Goal: Task Accomplishment & Management: Manage account settings

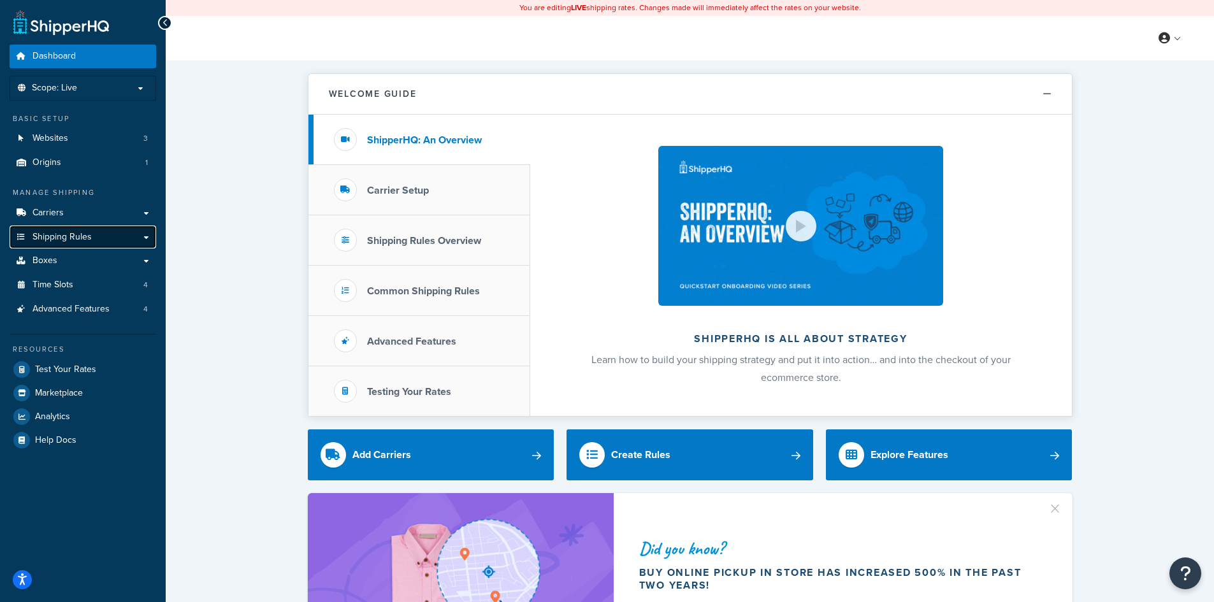
click at [55, 235] on span "Shipping Rules" at bounding box center [61, 237] width 59 height 11
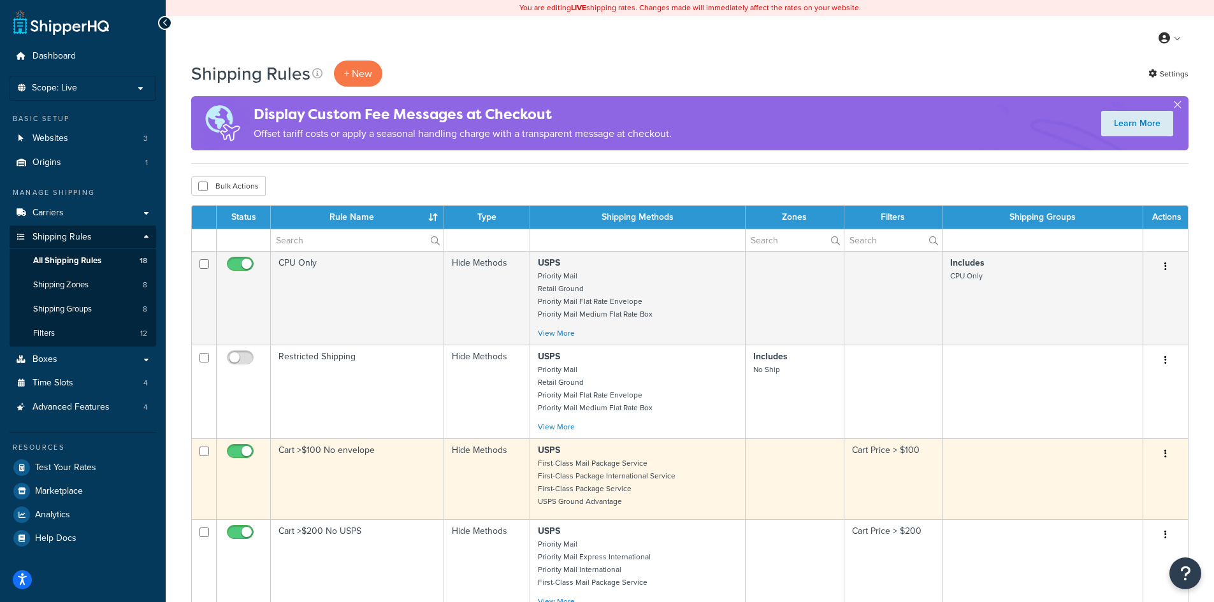
click at [1161, 452] on button "button" at bounding box center [1165, 454] width 18 height 20
drag, startPoint x: 1100, startPoint y: 477, endPoint x: 1024, endPoint y: 476, distance: 75.2
click at [1100, 477] on link "Edit" at bounding box center [1123, 478] width 101 height 26
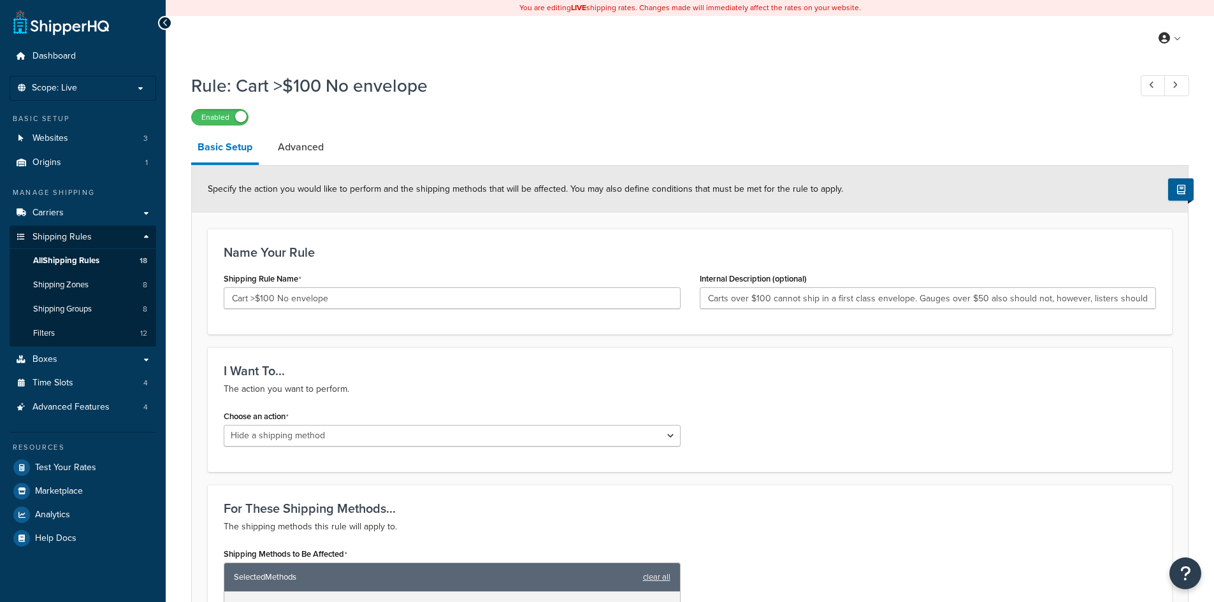
select select "HIDE"
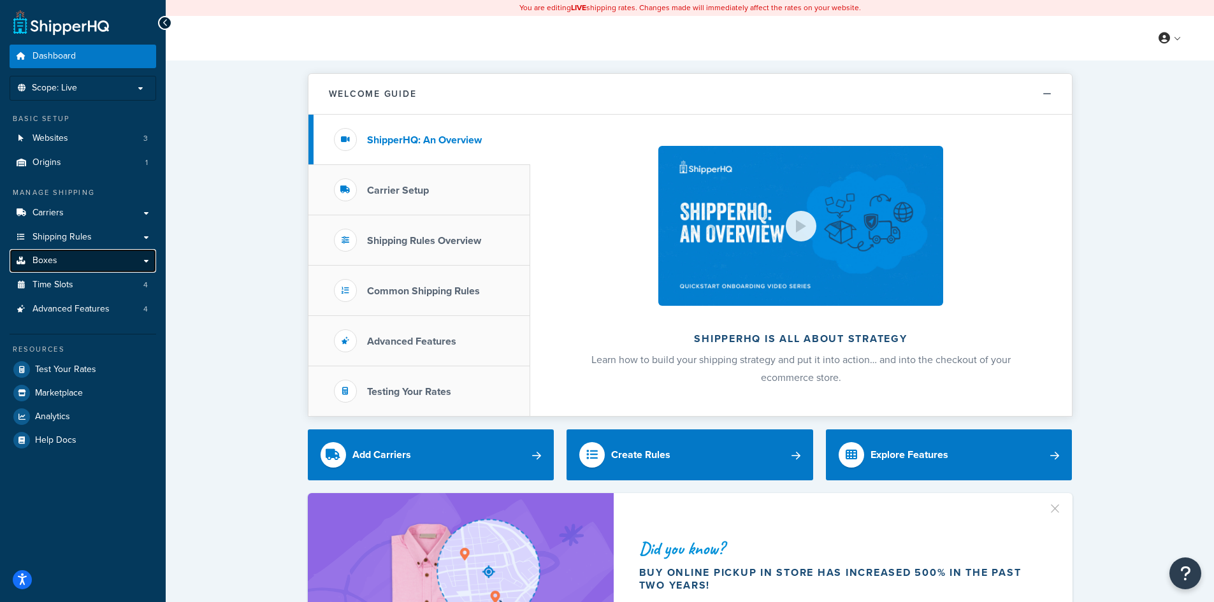
click at [47, 264] on span "Boxes" at bounding box center [44, 260] width 25 height 11
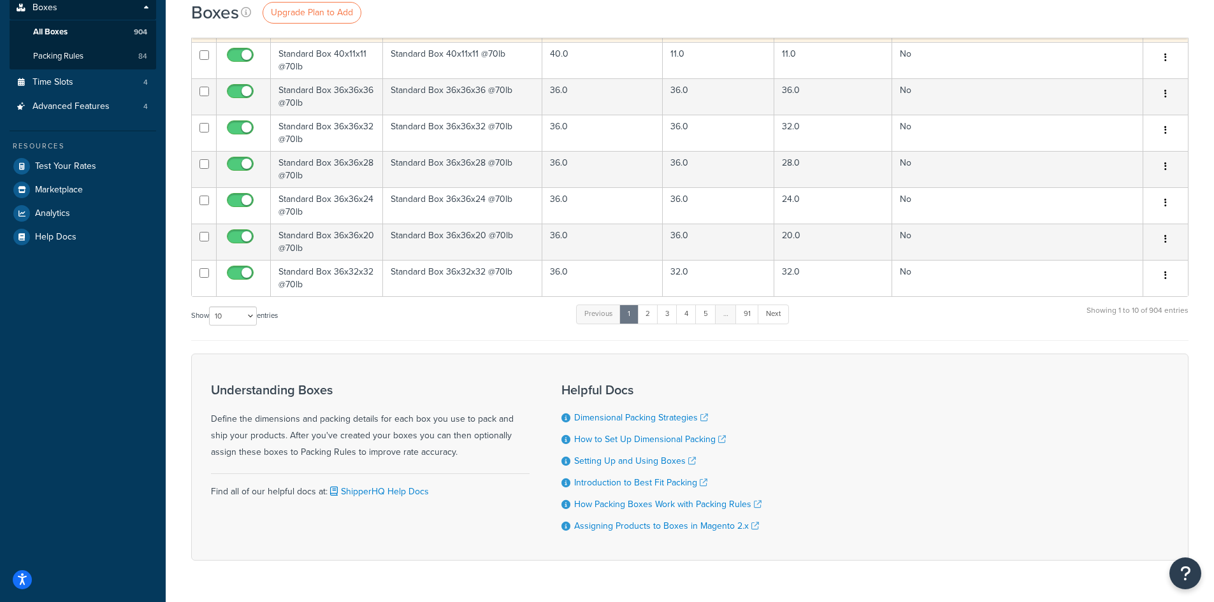
scroll to position [255, 0]
click at [246, 315] on select "10 15 25 50 100 1000" at bounding box center [233, 314] width 48 height 19
select select "1000"
click at [210, 305] on select "10 15 25 50 100 1000" at bounding box center [233, 314] width 48 height 19
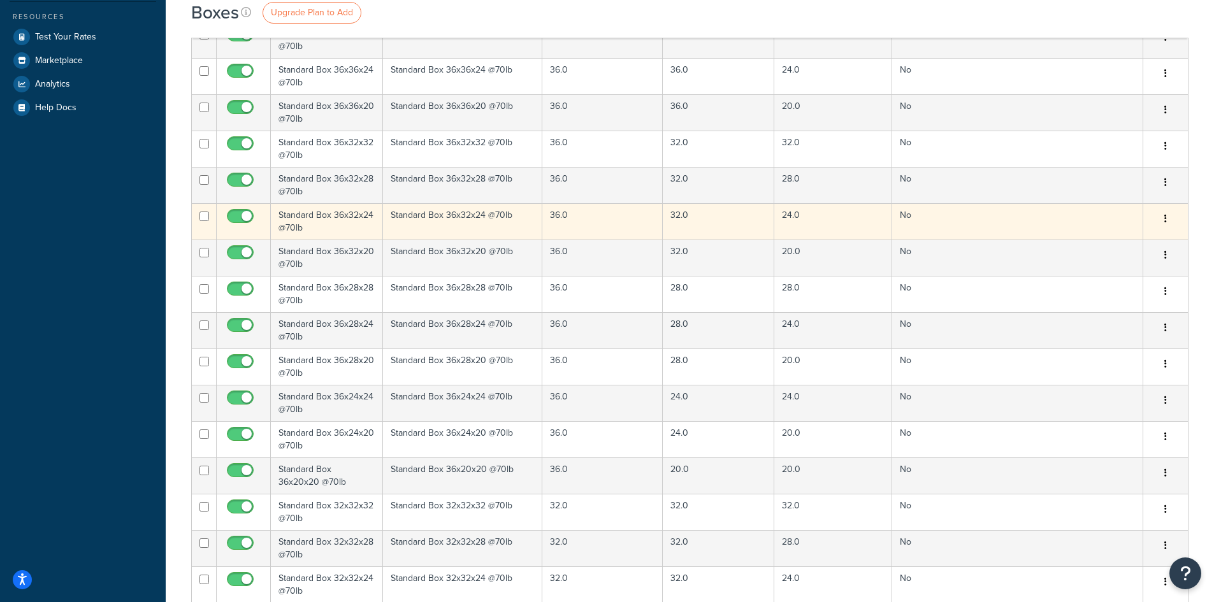
scroll to position [0, 0]
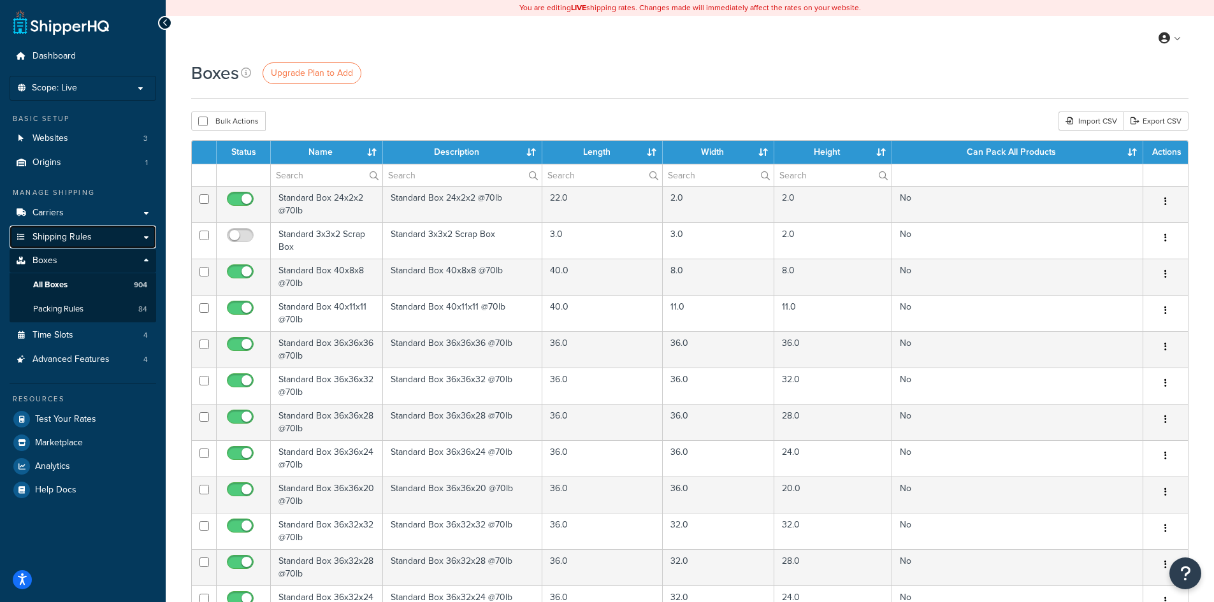
click at [90, 232] on span "Shipping Rules" at bounding box center [61, 237] width 59 height 11
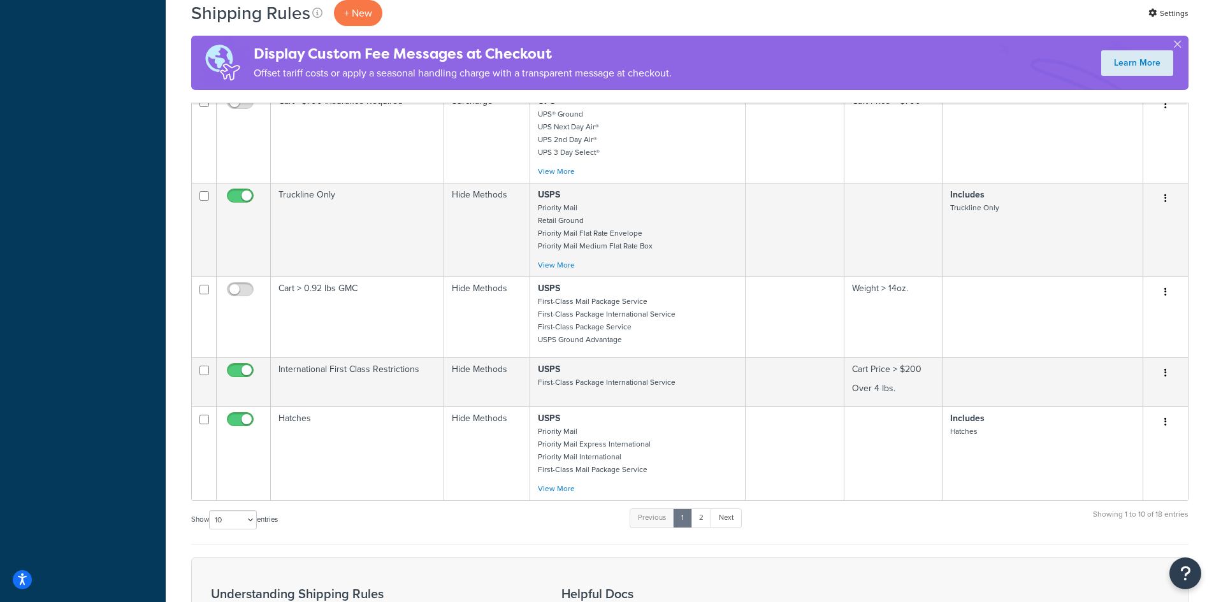
scroll to position [637, 0]
click at [702, 523] on link "2" at bounding box center [701, 517] width 21 height 19
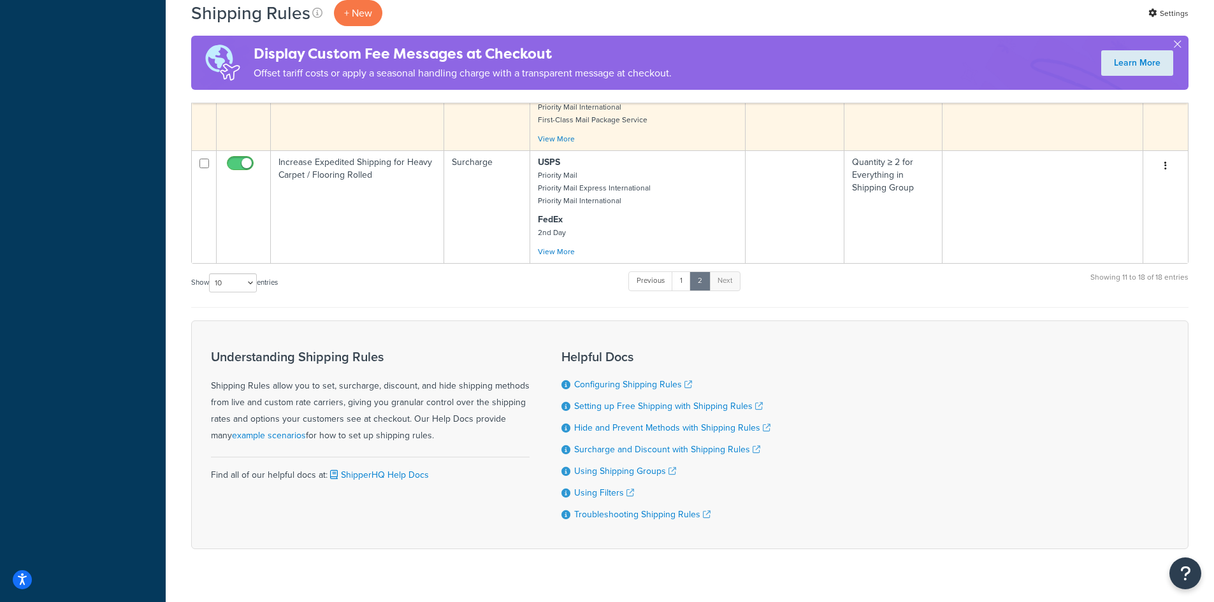
scroll to position [765, 0]
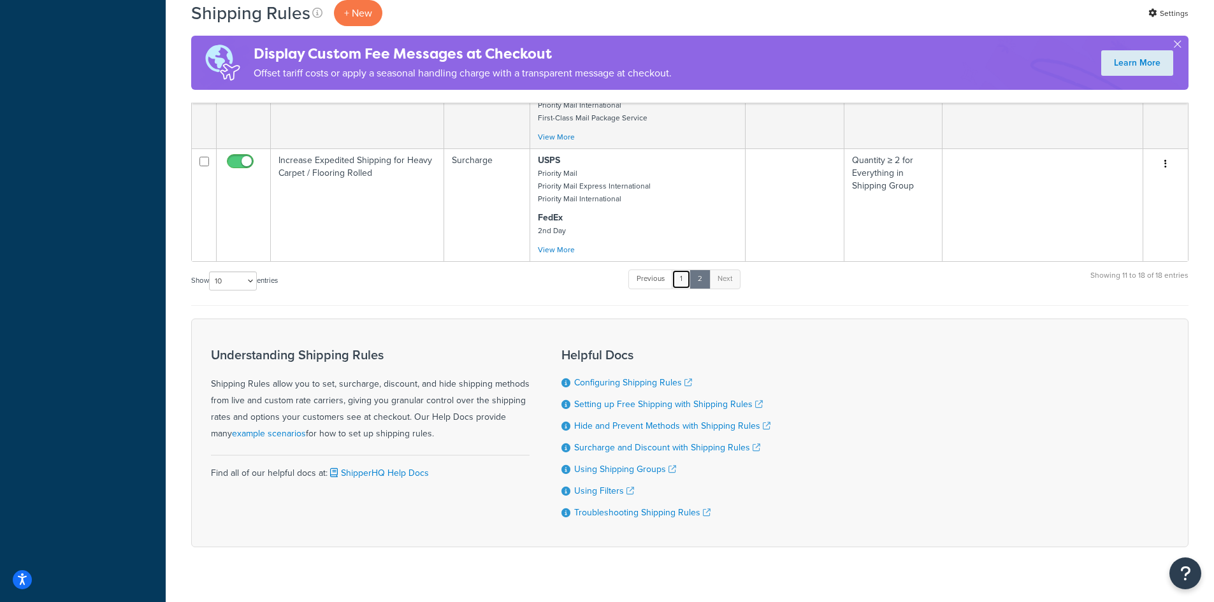
click at [687, 283] on link "1" at bounding box center [681, 278] width 19 height 19
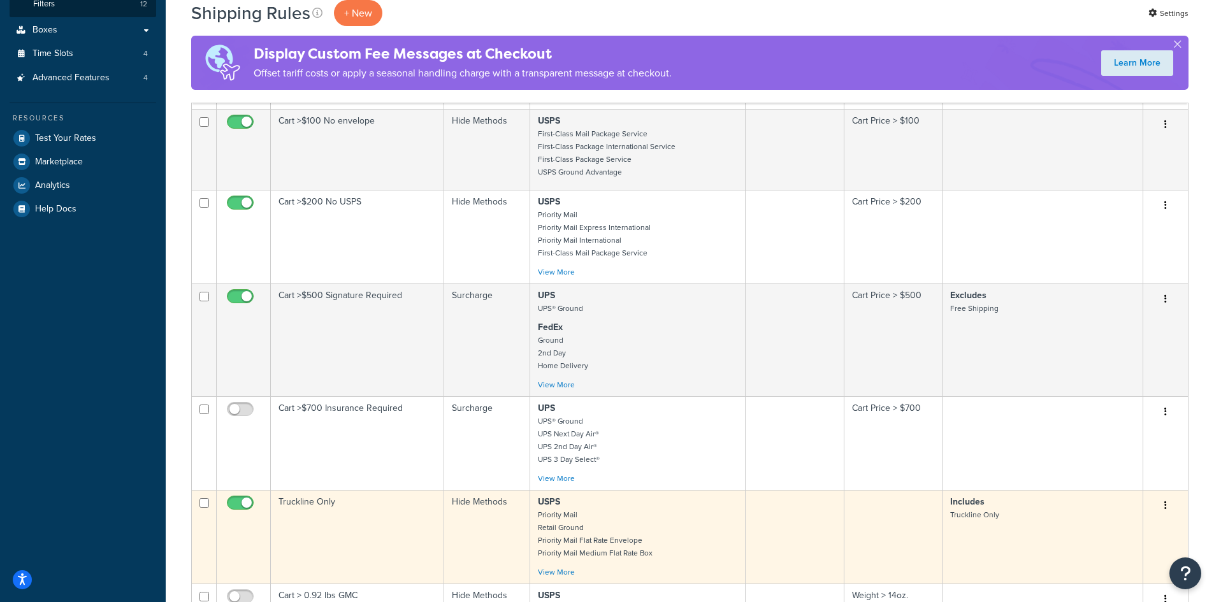
scroll to position [127, 0]
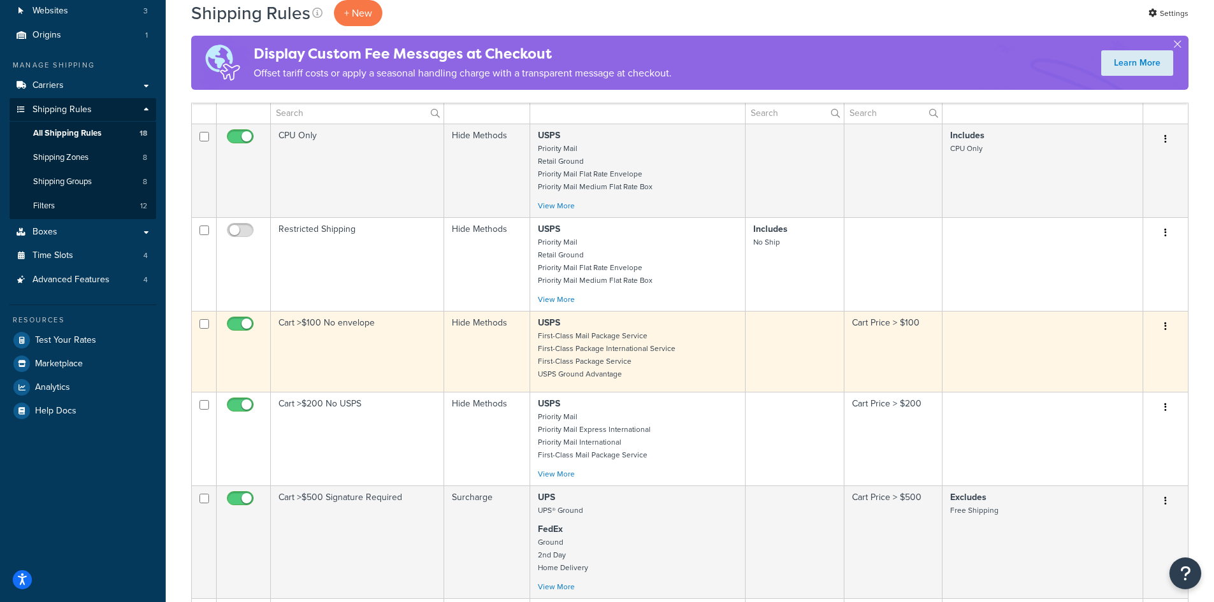
click at [341, 347] on td "Cart >$100 No envelope" at bounding box center [357, 351] width 173 height 81
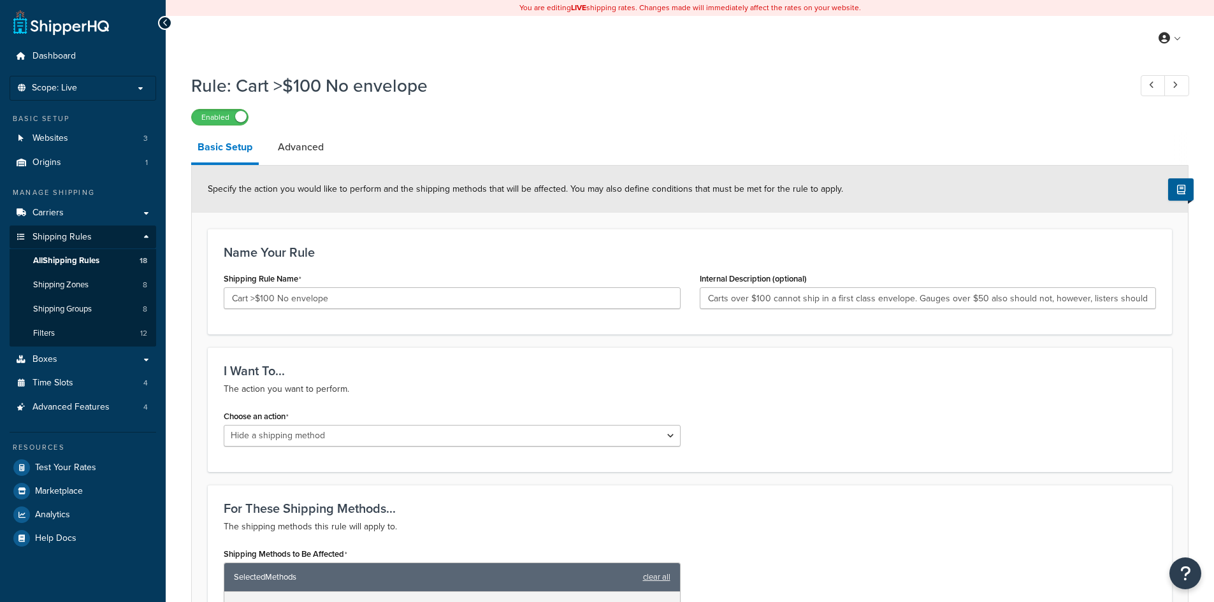
select select "HIDE"
click at [294, 145] on link "Advanced" at bounding box center [300, 147] width 59 height 31
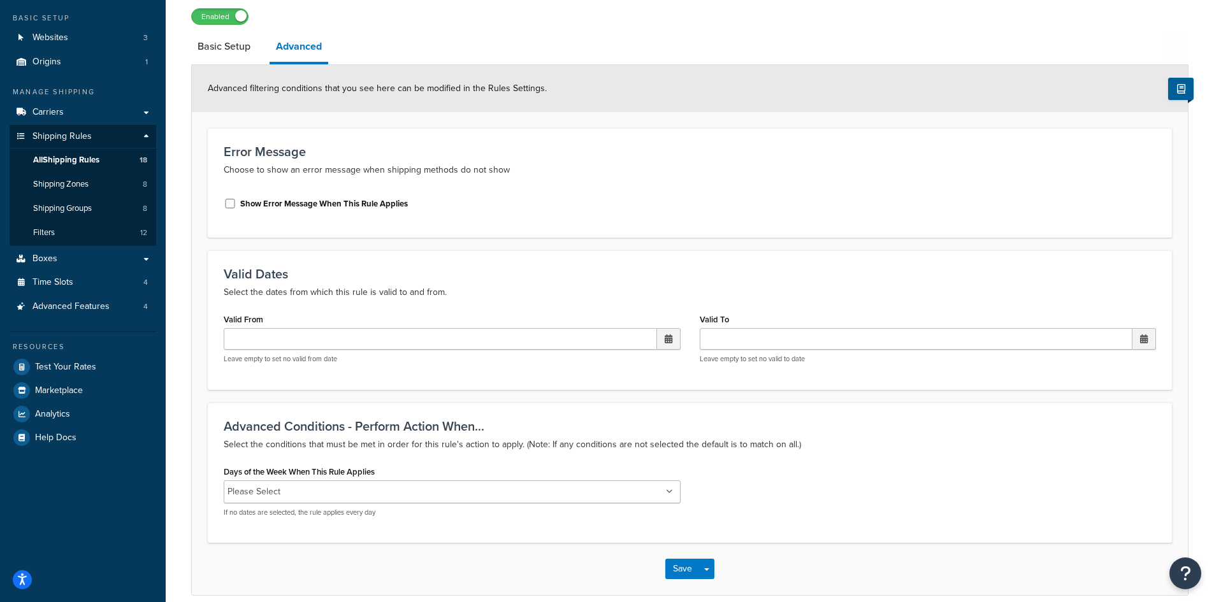
scroll to position [158, 0]
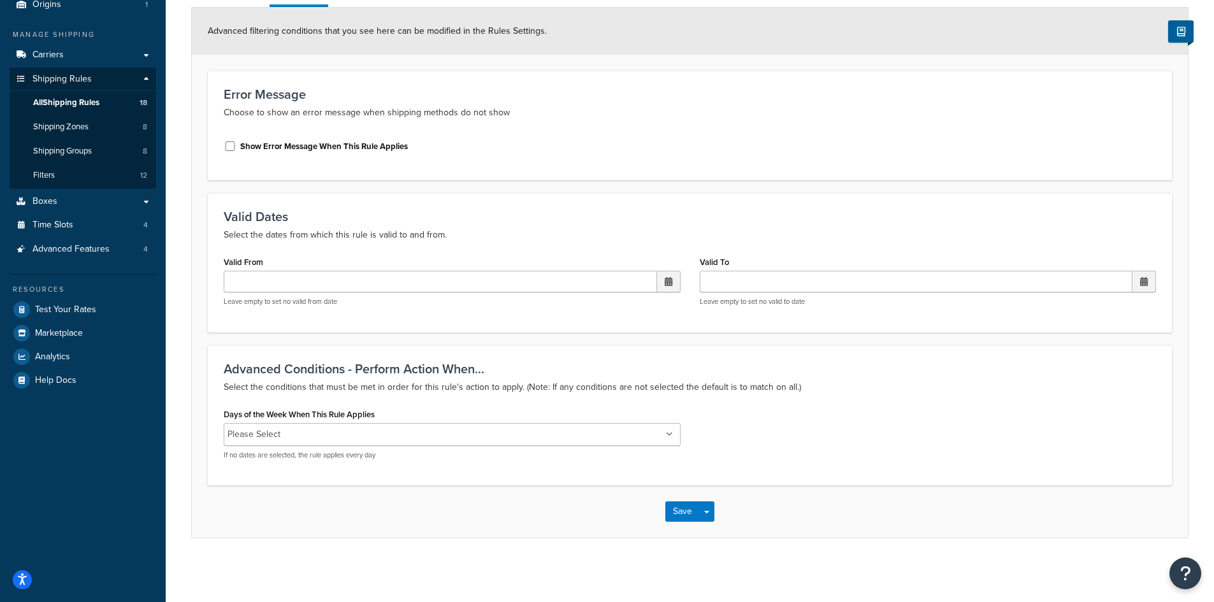
select select "HIDE"
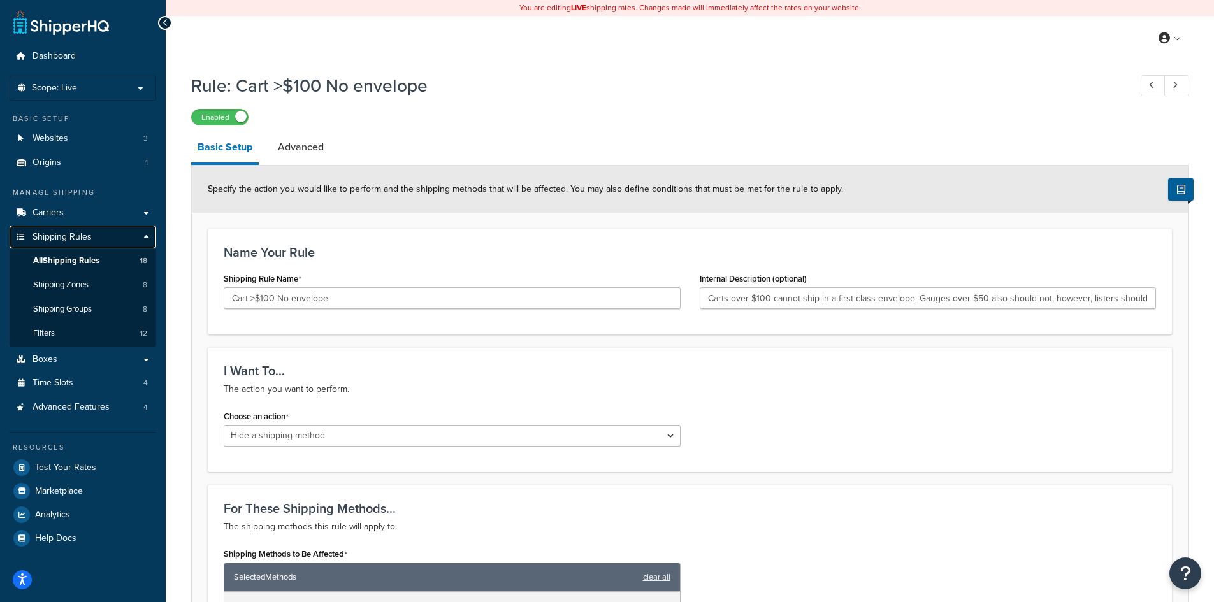
click at [59, 238] on span "Shipping Rules" at bounding box center [61, 237] width 59 height 11
click at [33, 276] on link "Shipping Zones 8" at bounding box center [83, 285] width 147 height 24
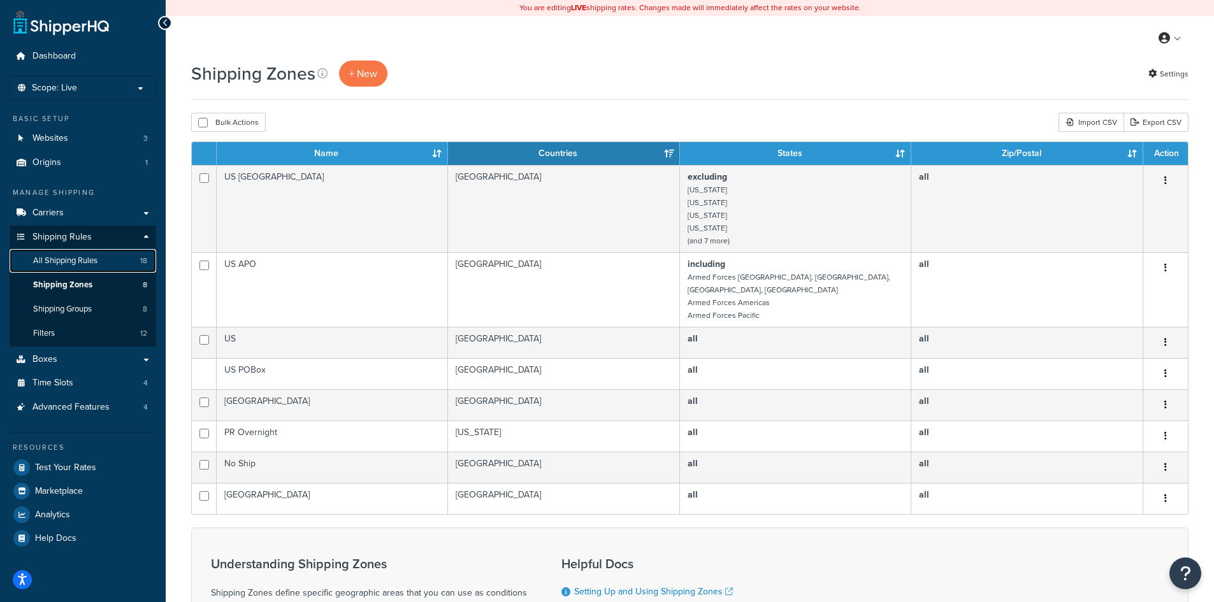
click at [61, 259] on span "All Shipping Rules" at bounding box center [65, 260] width 64 height 11
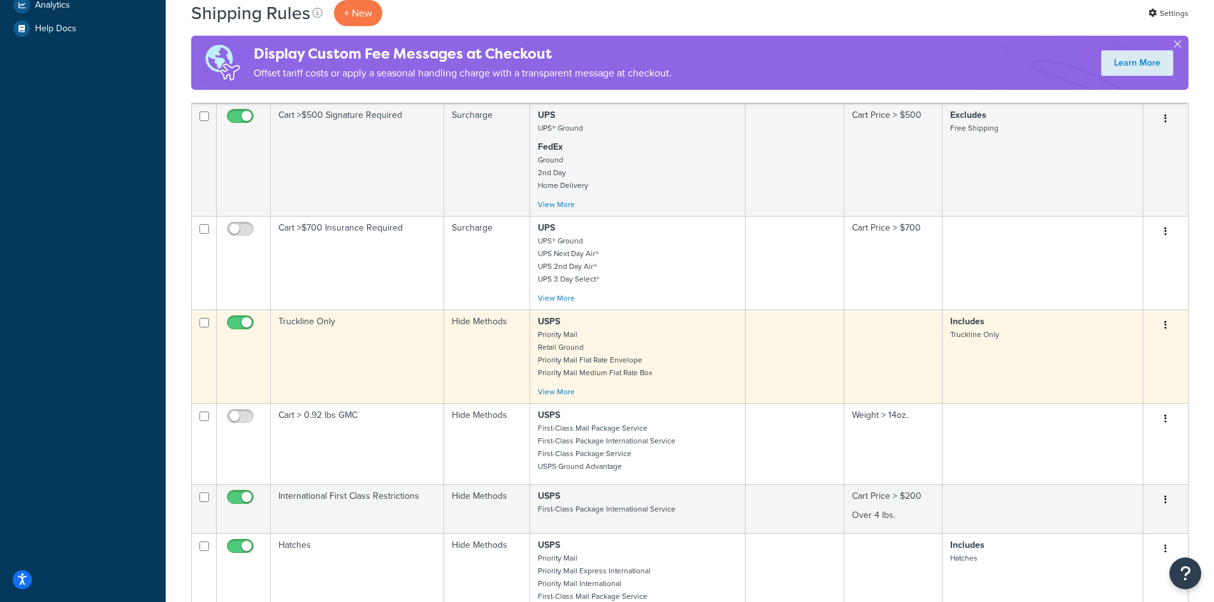
scroll to position [765, 0]
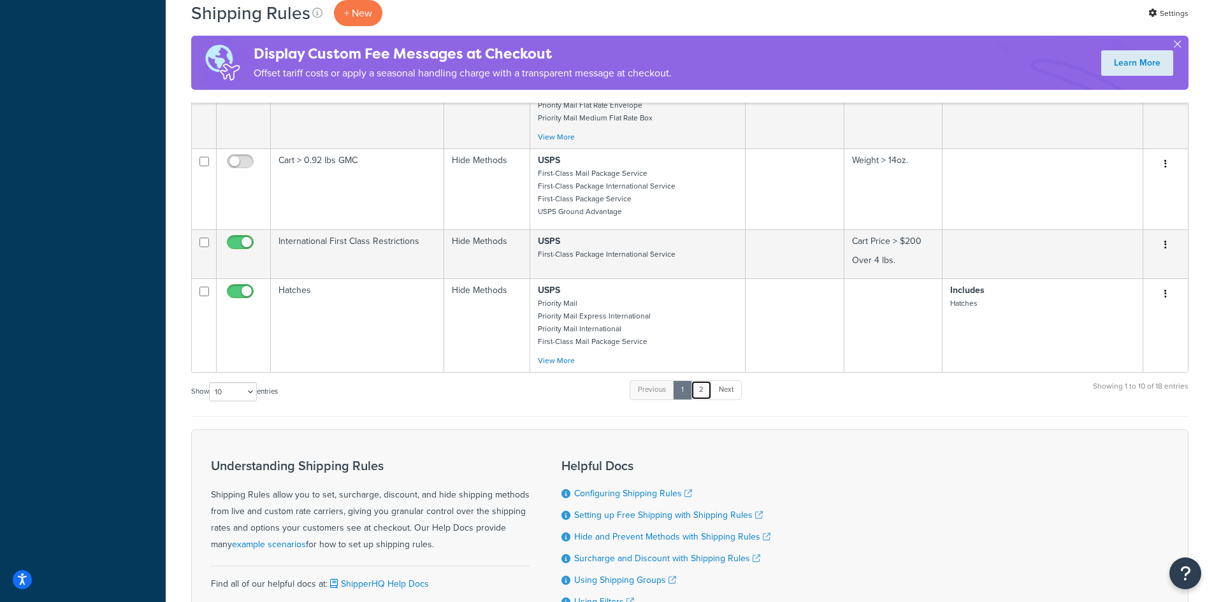
click at [702, 394] on link "2" at bounding box center [701, 389] width 21 height 19
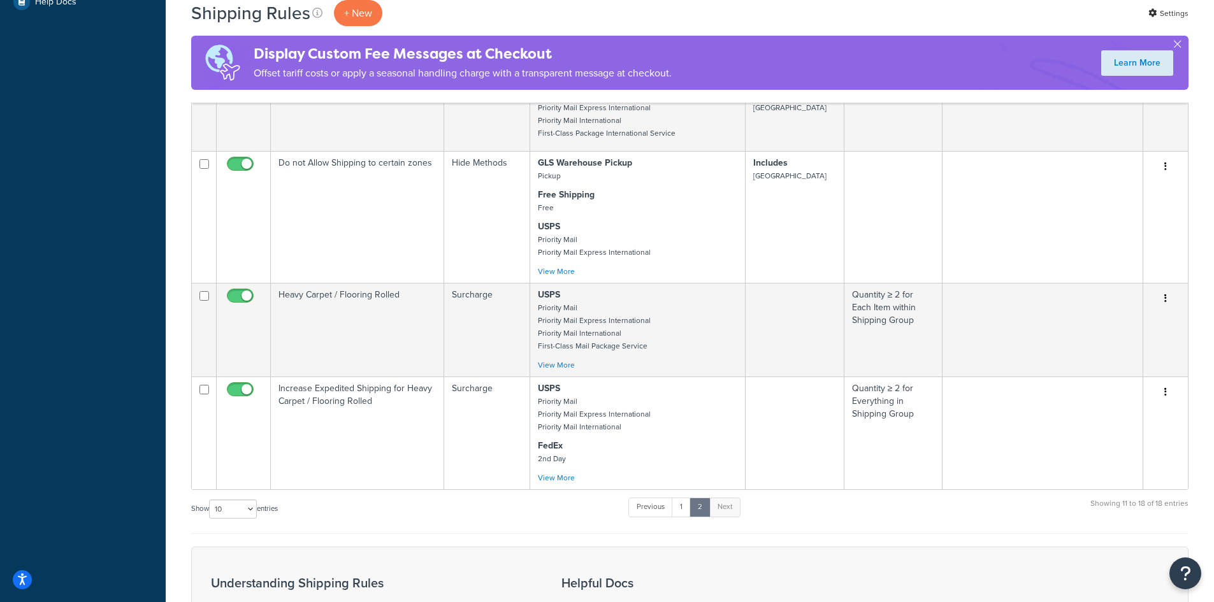
scroll to position [510, 0]
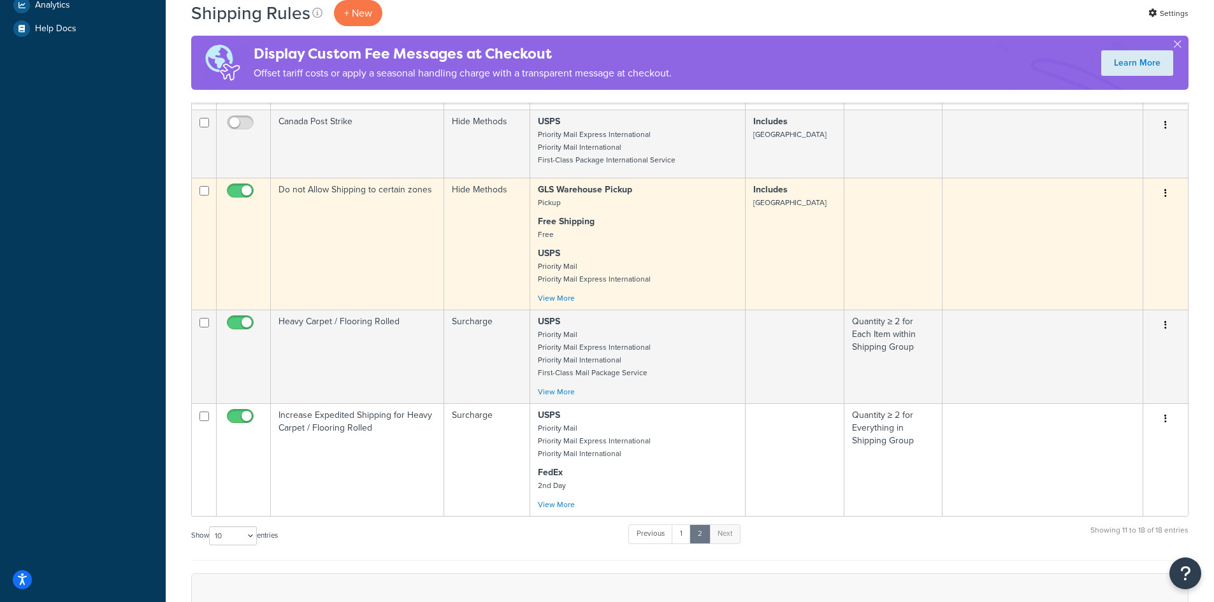
click at [670, 240] on p "Free Shipping Free" at bounding box center [637, 227] width 199 height 25
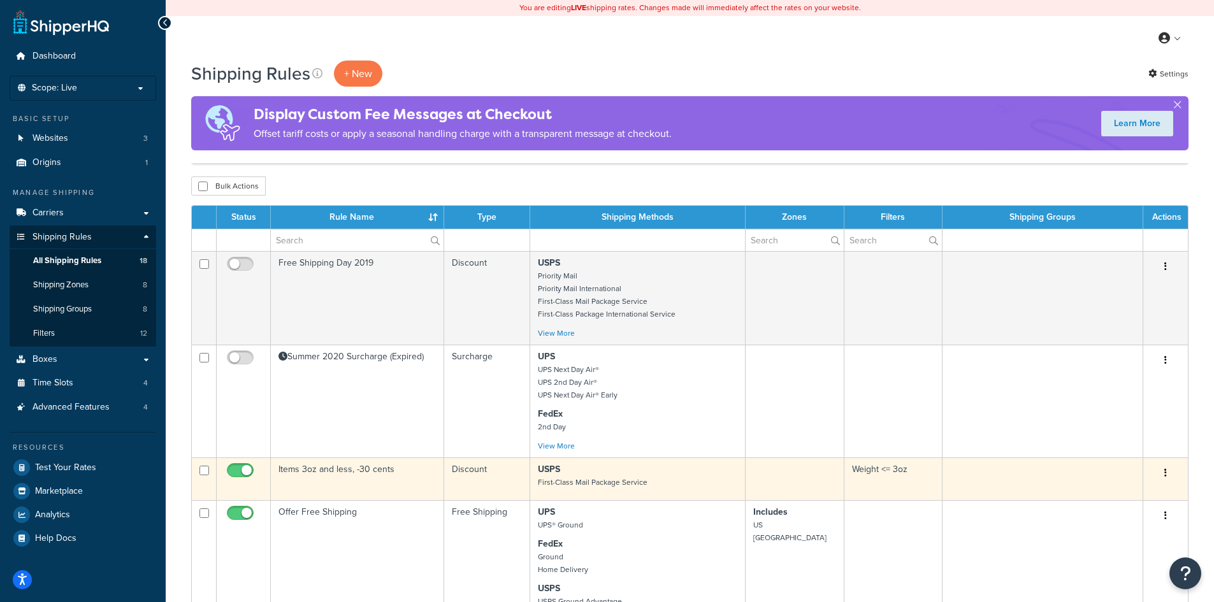
scroll to position [765, 0]
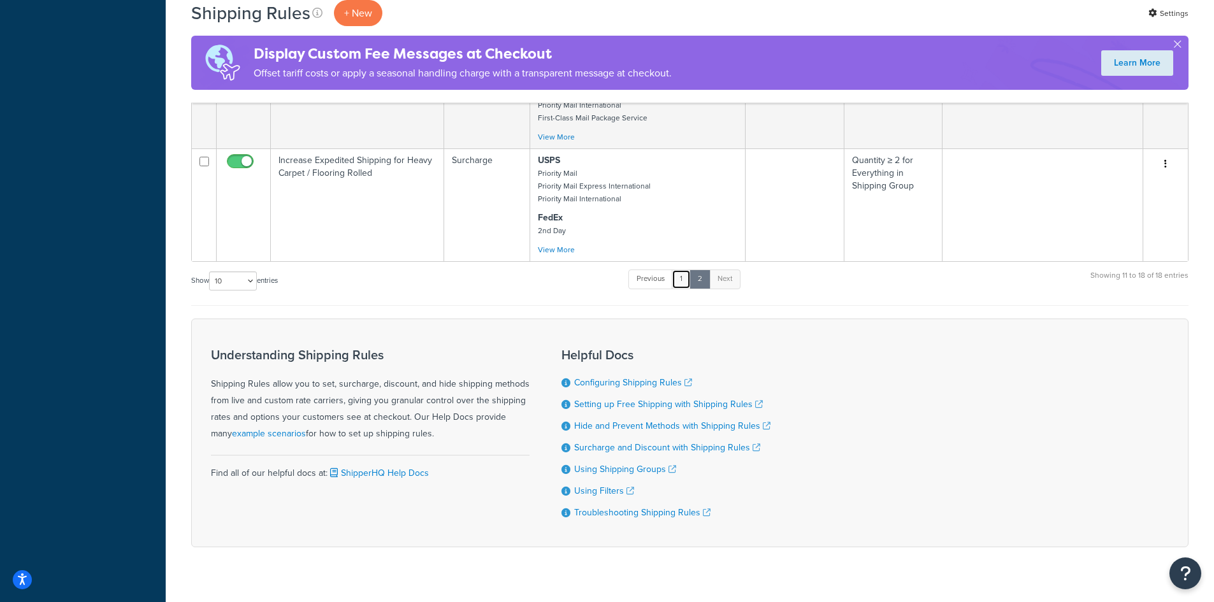
click at [687, 283] on link "1" at bounding box center [681, 278] width 19 height 19
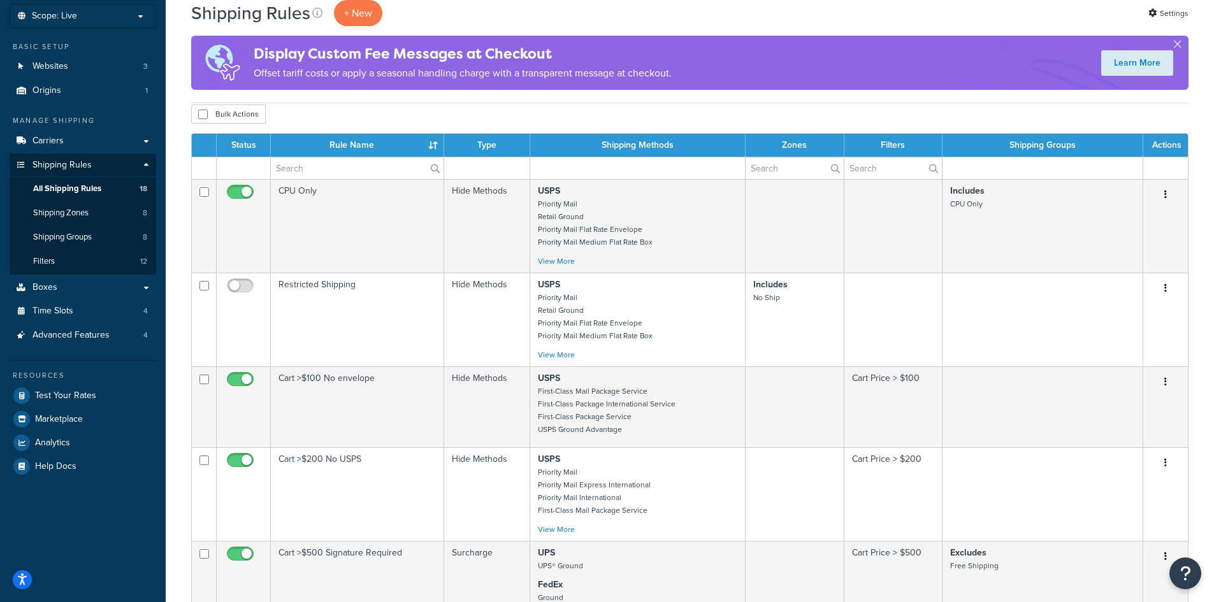
scroll to position [0, 0]
